Goal: Book appointment/travel/reservation

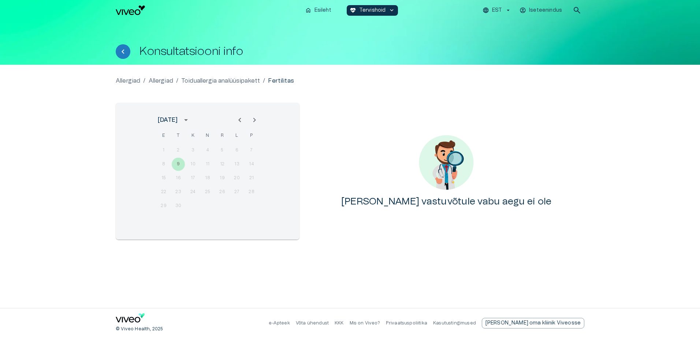
click at [160, 81] on p "Allergiad" at bounding box center [161, 80] width 25 height 9
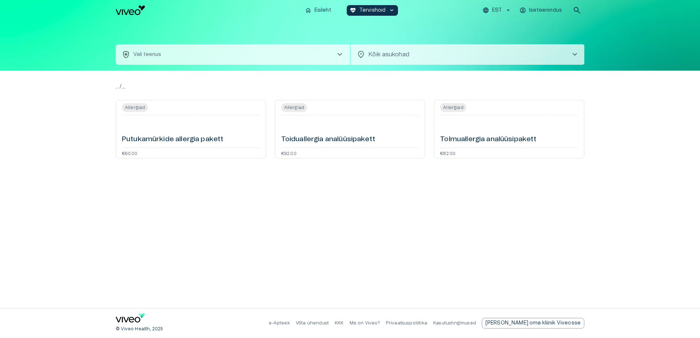
click at [156, 138] on h6 "Putukamürkide allergia pakett" at bounding box center [172, 140] width 101 height 10
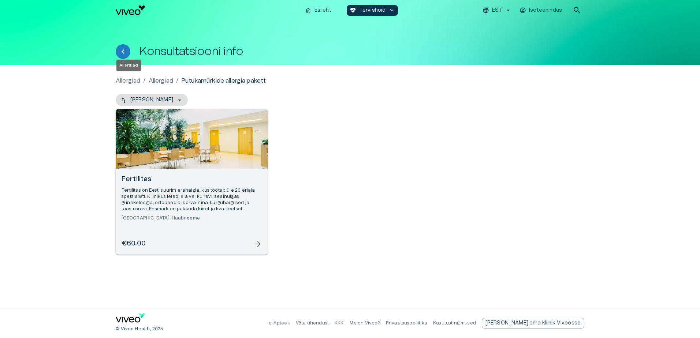
click at [127, 79] on p "Allergiad" at bounding box center [128, 80] width 25 height 9
